Goal: Information Seeking & Learning: Learn about a topic

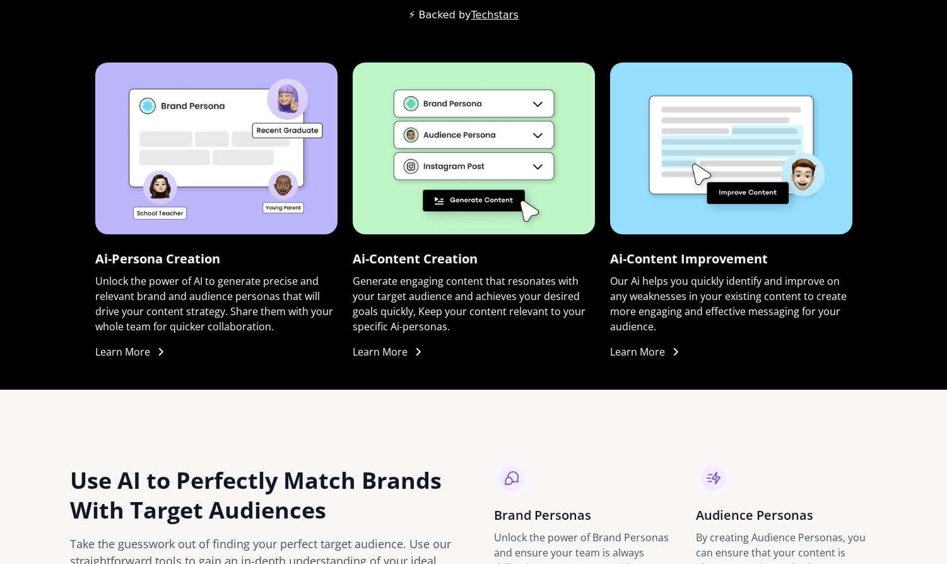
scroll to position [1062, 0]
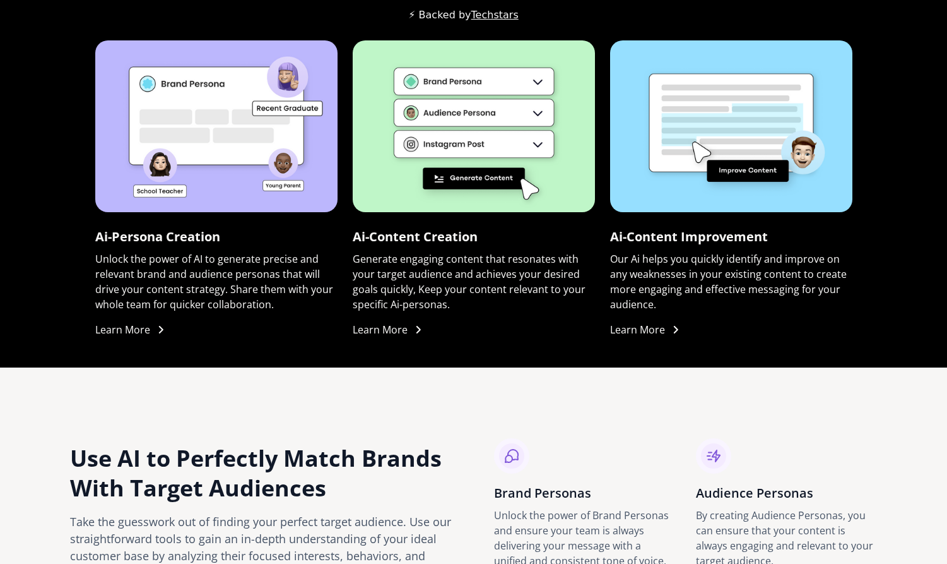
click at [294, 124] on img at bounding box center [216, 126] width 242 height 172
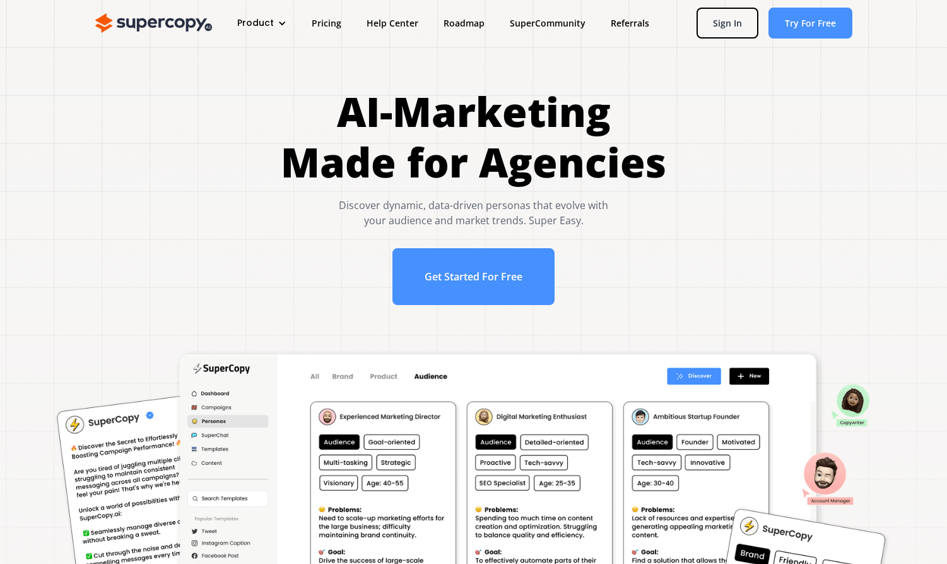
click at [270, 22] on div "Product" at bounding box center [255, 22] width 37 height 13
click at [264, 62] on link "Overview" at bounding box center [285, 63] width 101 height 23
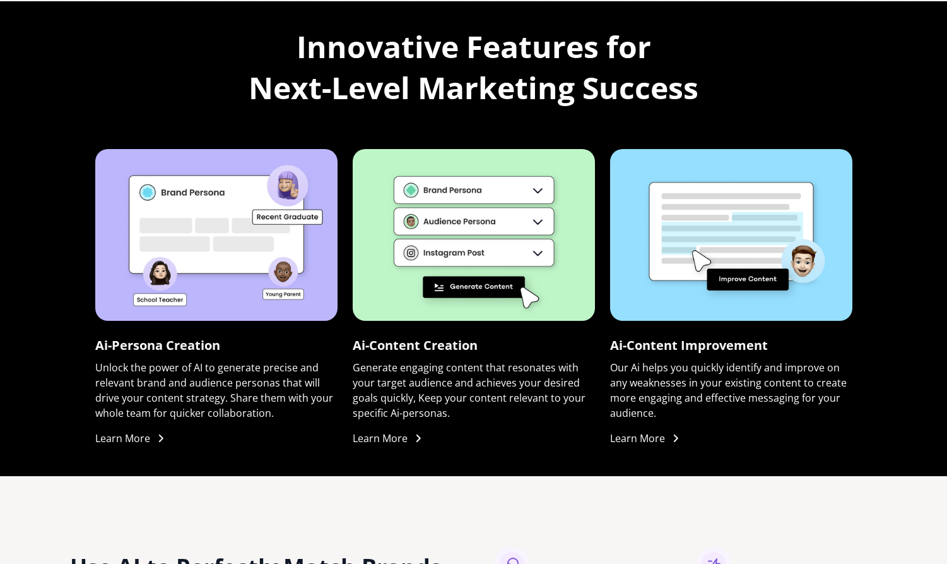
scroll to position [924, 0]
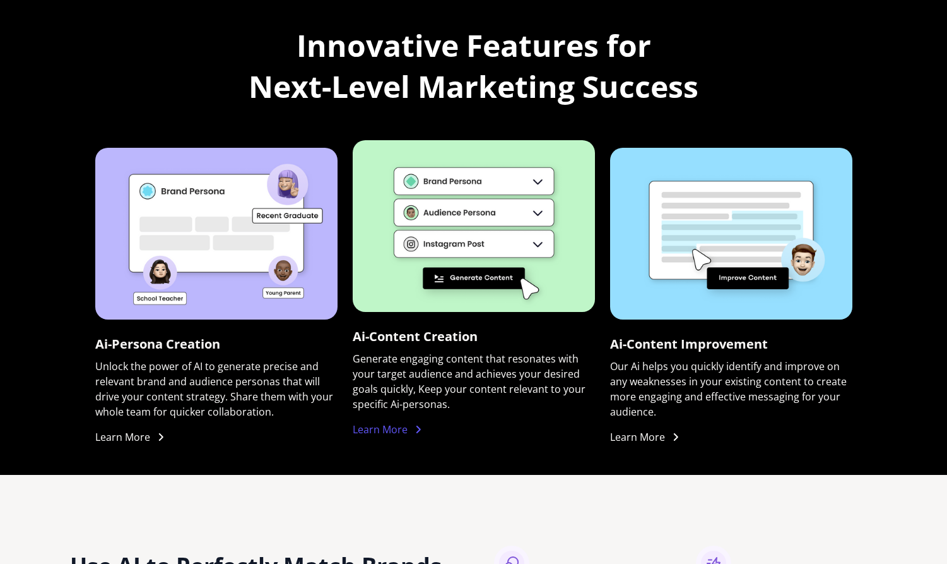
click at [417, 425] on icon at bounding box center [418, 429] width 10 height 10
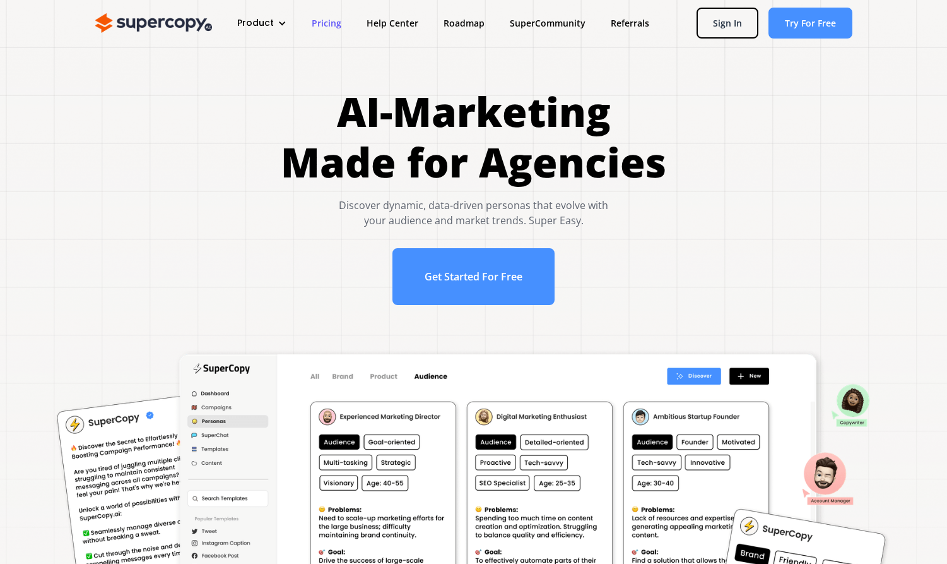
click at [334, 19] on link "Pricing" at bounding box center [326, 22] width 55 height 23
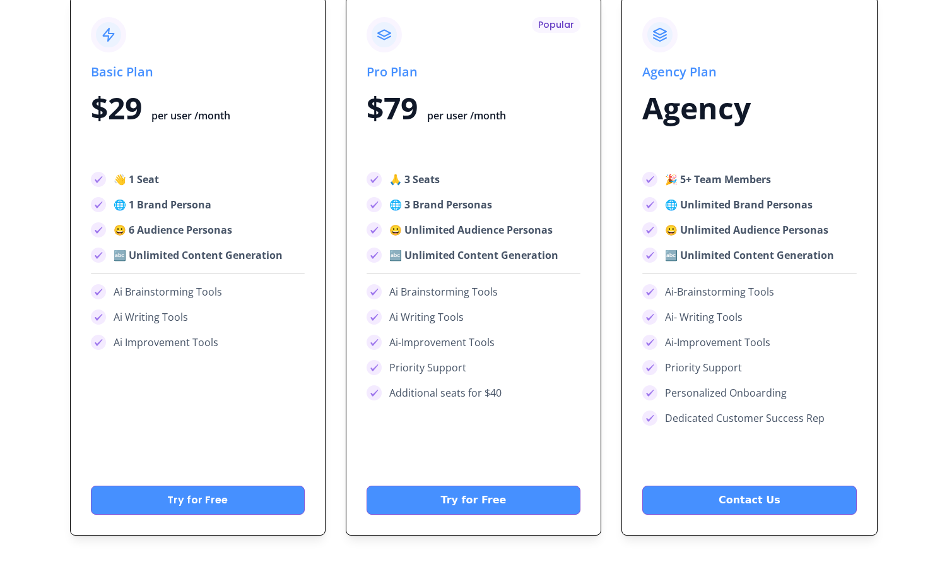
scroll to position [4844, 0]
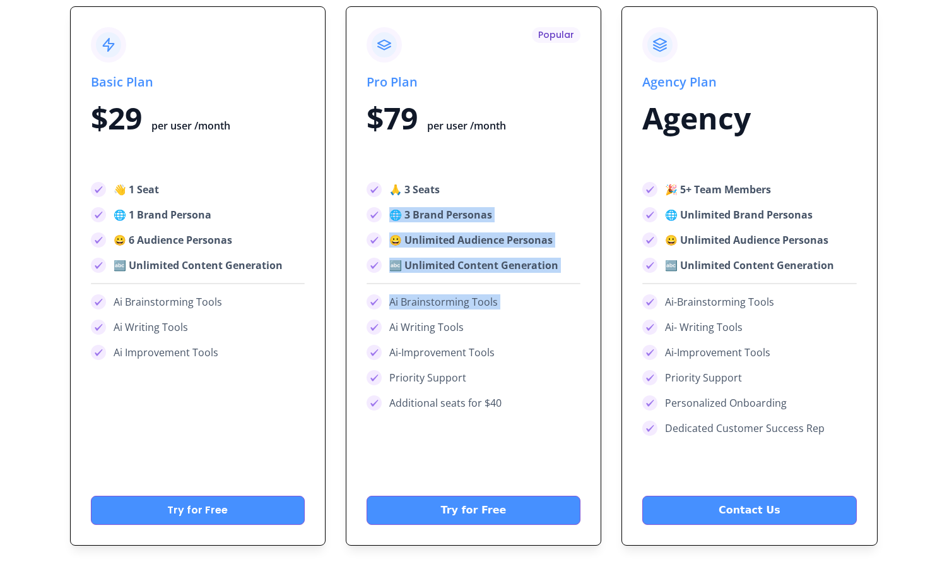
drag, startPoint x: 507, startPoint y: 191, endPoint x: 547, endPoint y: 315, distance: 130.5
click at [547, 315] on div "🙏 3 Seats 🌐 3 Brand Personas 😀 Unlimited Audience Personas 🔤 Unlimited Content …" at bounding box center [474, 296] width 214 height 228
click at [543, 407] on div "Additional seats for $40" at bounding box center [474, 402] width 214 height 15
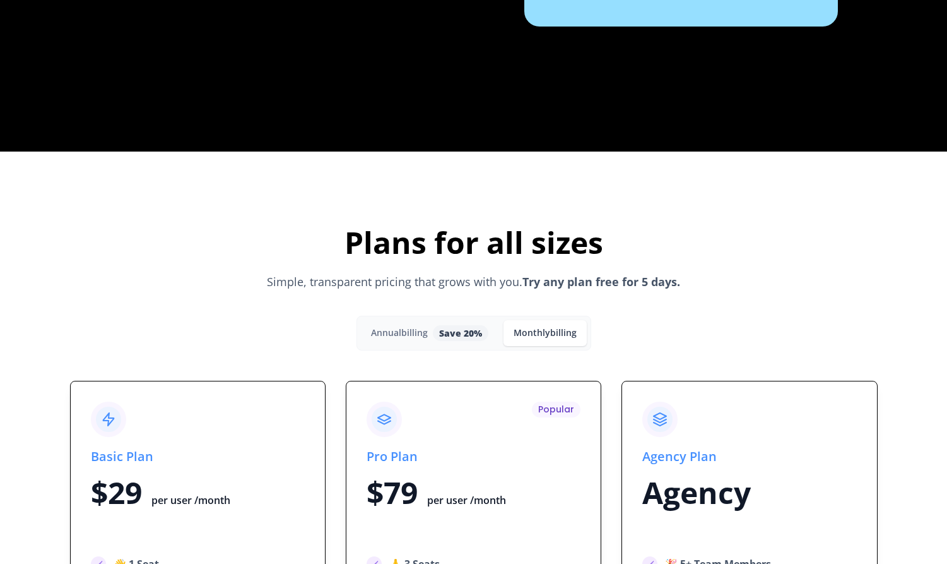
scroll to position [4456, 0]
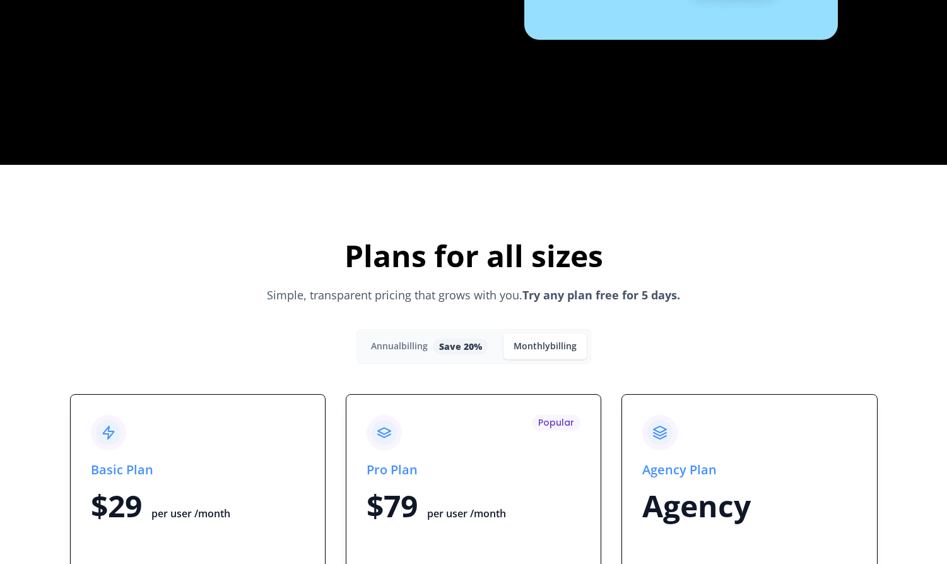
click at [468, 351] on div "Save 20%" at bounding box center [460, 346] width 43 height 13
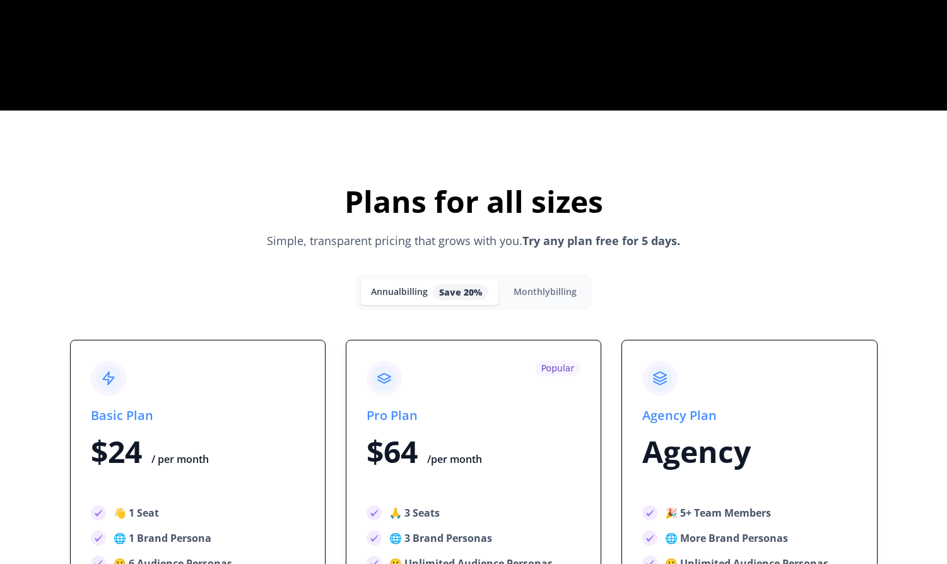
scroll to position [4473, 0]
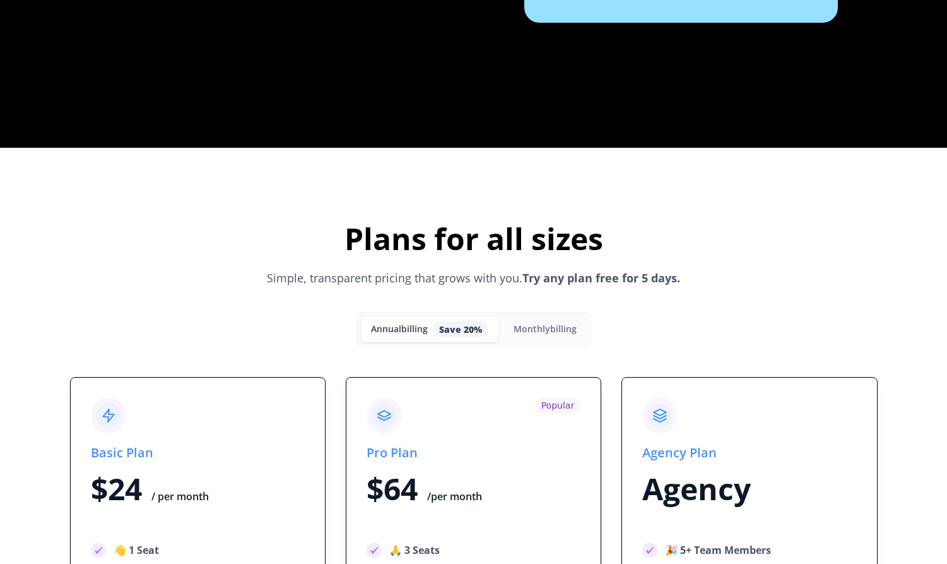
click at [531, 336] on link "Monthly billing" at bounding box center [545, 329] width 83 height 26
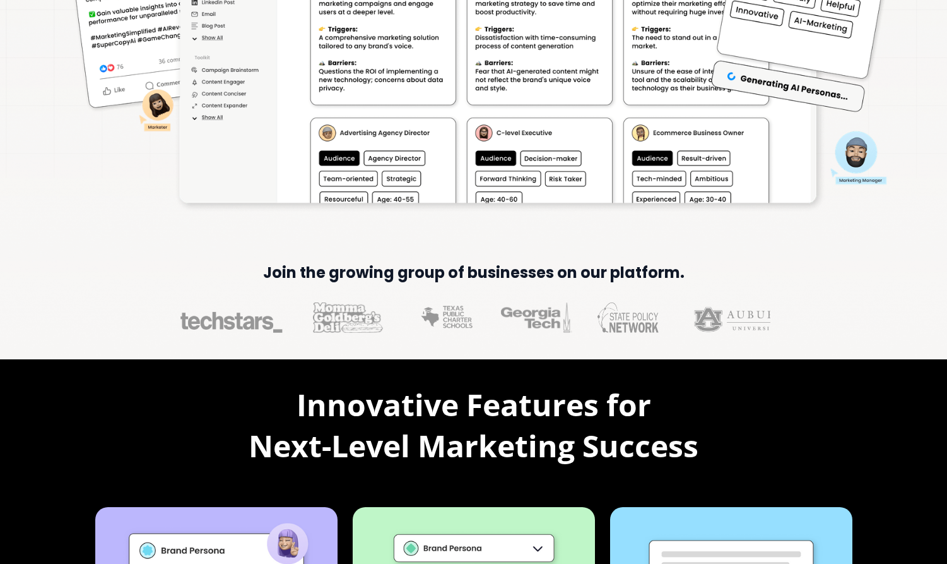
scroll to position [0, 0]
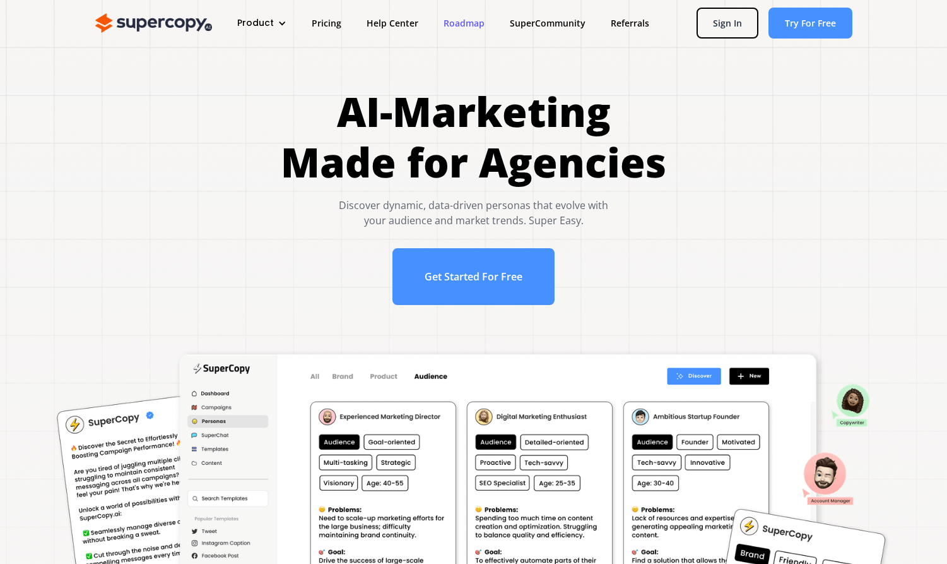
click at [465, 26] on link "Roadmap" at bounding box center [464, 22] width 66 height 23
click at [273, 24] on div "Product" at bounding box center [262, 22] width 74 height 23
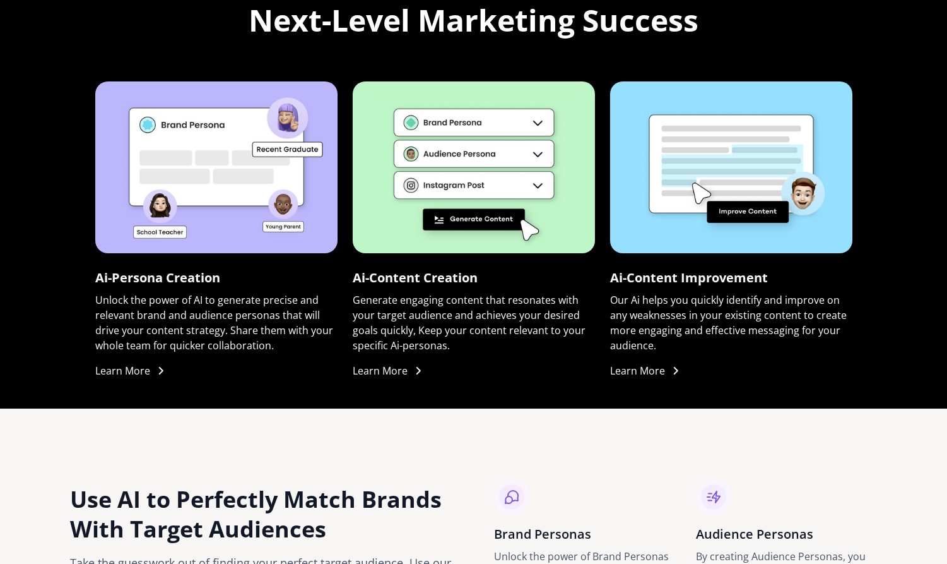
scroll to position [723, 0]
